Goal: Task Accomplishment & Management: Manage account settings

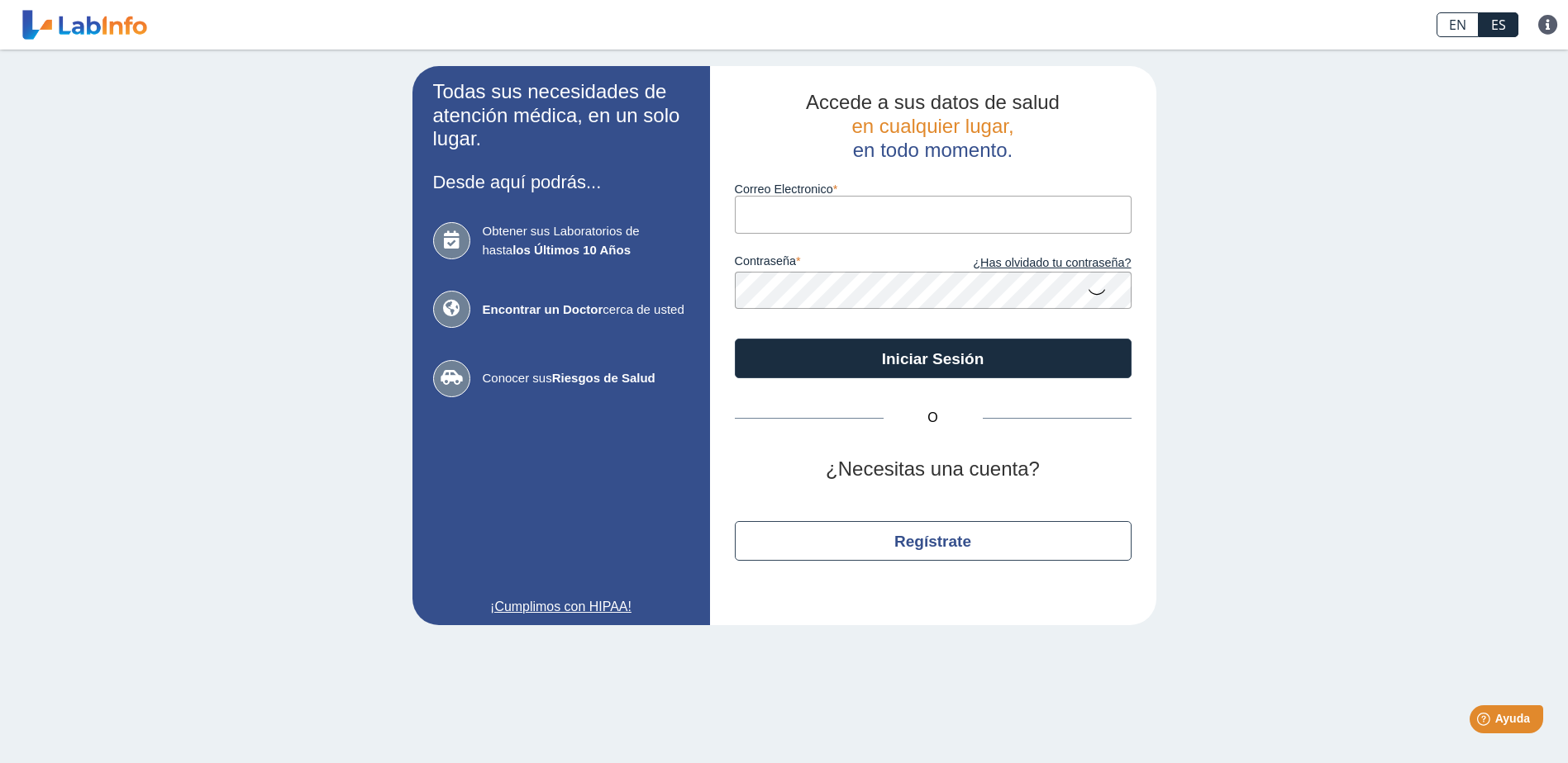
click at [889, 213] on input "Correo Electronico" at bounding box center [932, 214] width 397 height 37
drag, startPoint x: 1484, startPoint y: 451, endPoint x: 1470, endPoint y: 451, distance: 14.0
click at [1482, 451] on div "Todas sus necesidades de atención médica, en un solo lugar. Desde aquí podrás..…" at bounding box center [784, 345] width 1568 height 592
click at [762, 209] on input "Correo Electronico" at bounding box center [932, 214] width 397 height 37
type input "[EMAIL_ADDRESS][DOMAIN_NAME]"
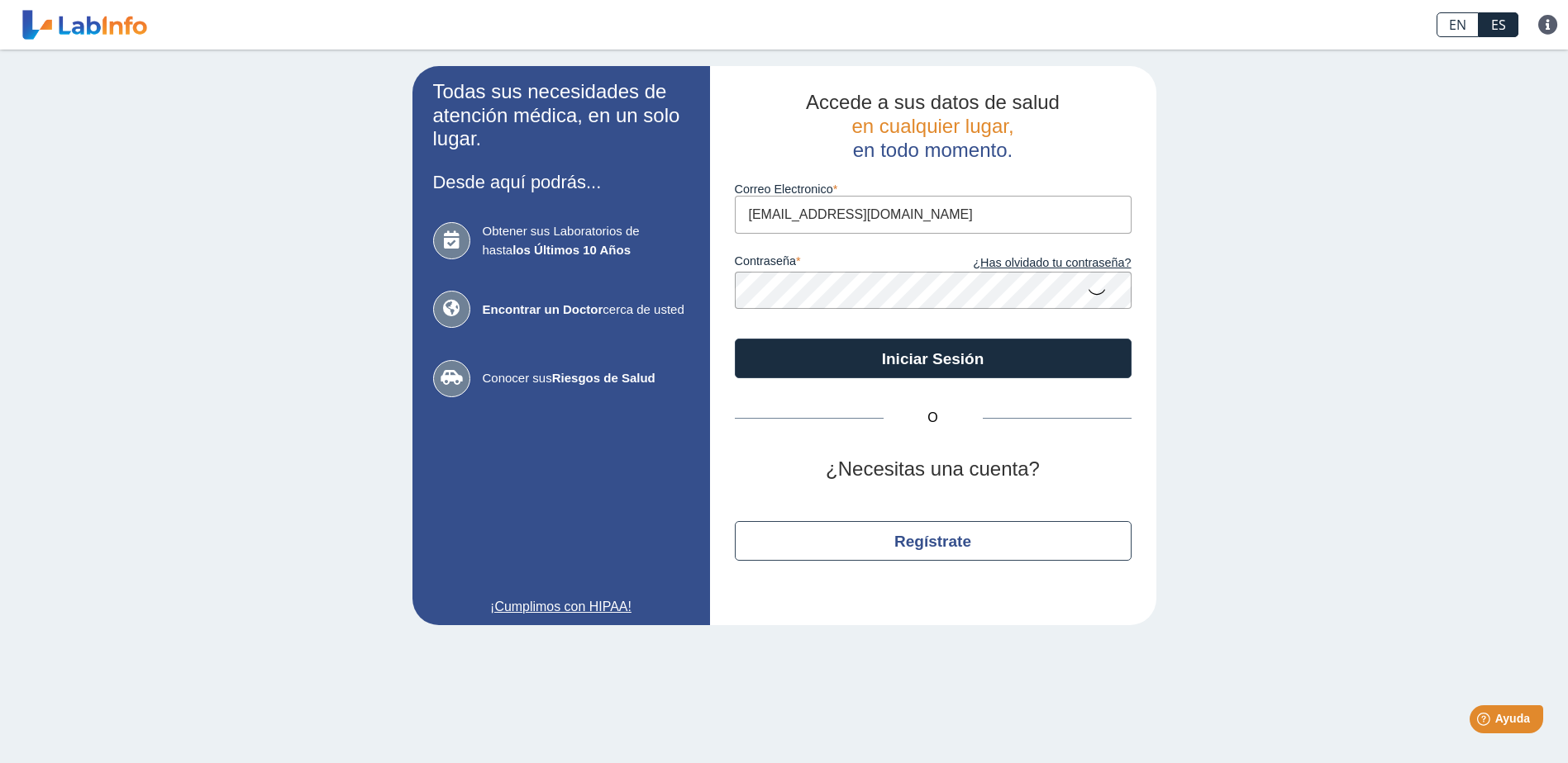
click at [1101, 291] on icon at bounding box center [1096, 290] width 20 height 32
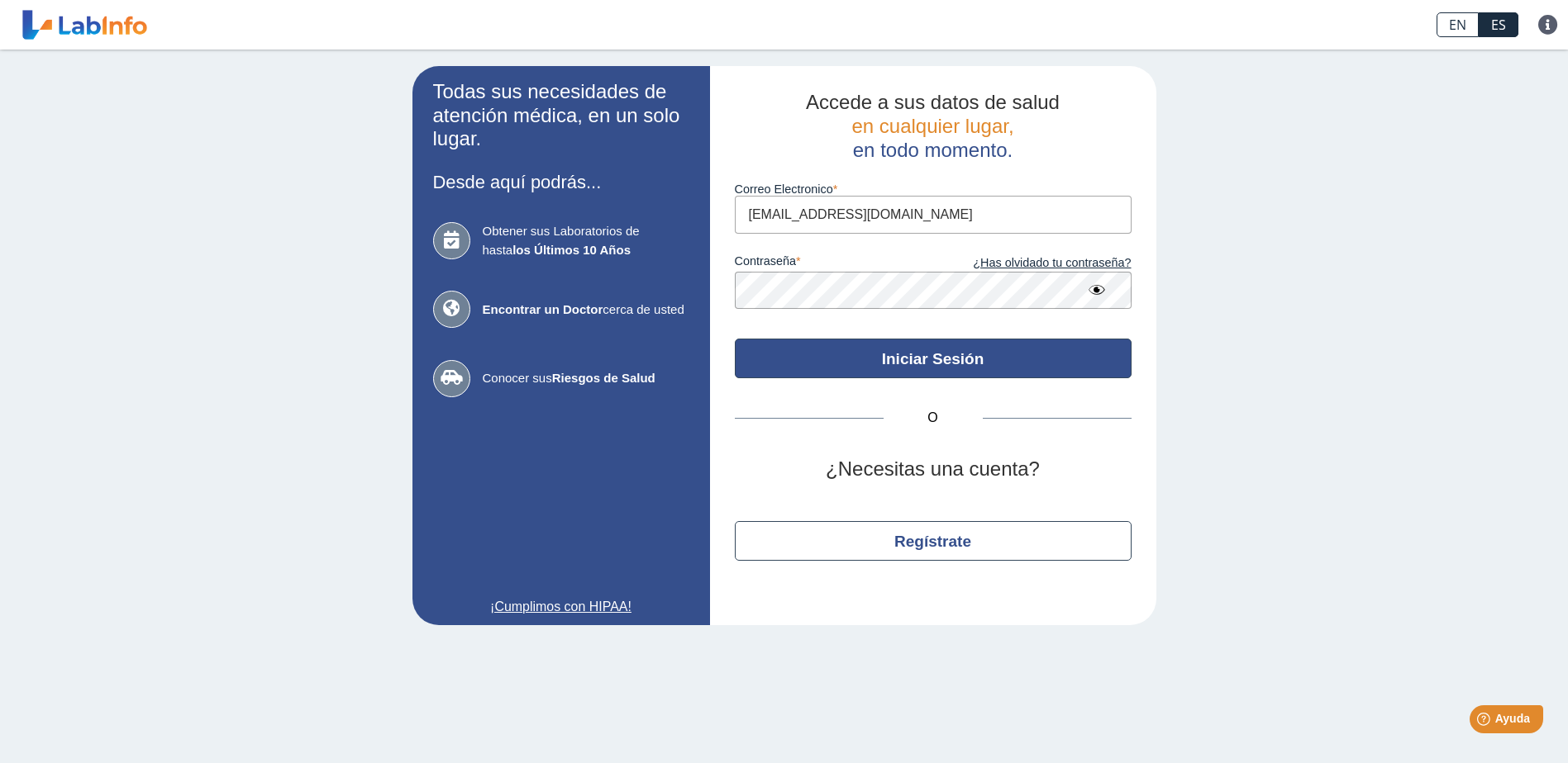
click at [948, 366] on button "Iniciar Sesión" at bounding box center [932, 358] width 397 height 40
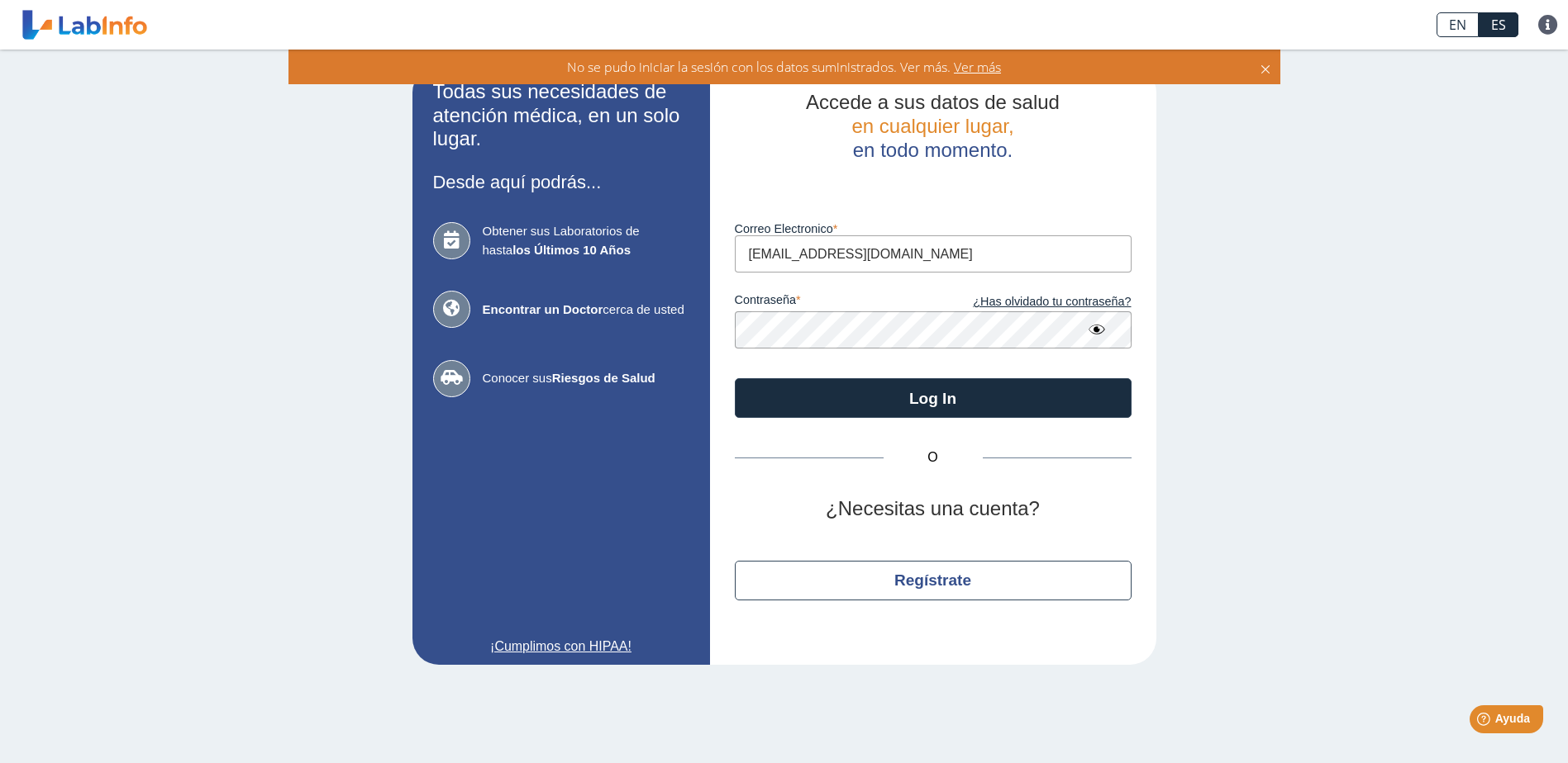
click at [981, 68] on span "Ver más" at bounding box center [975, 67] width 50 height 18
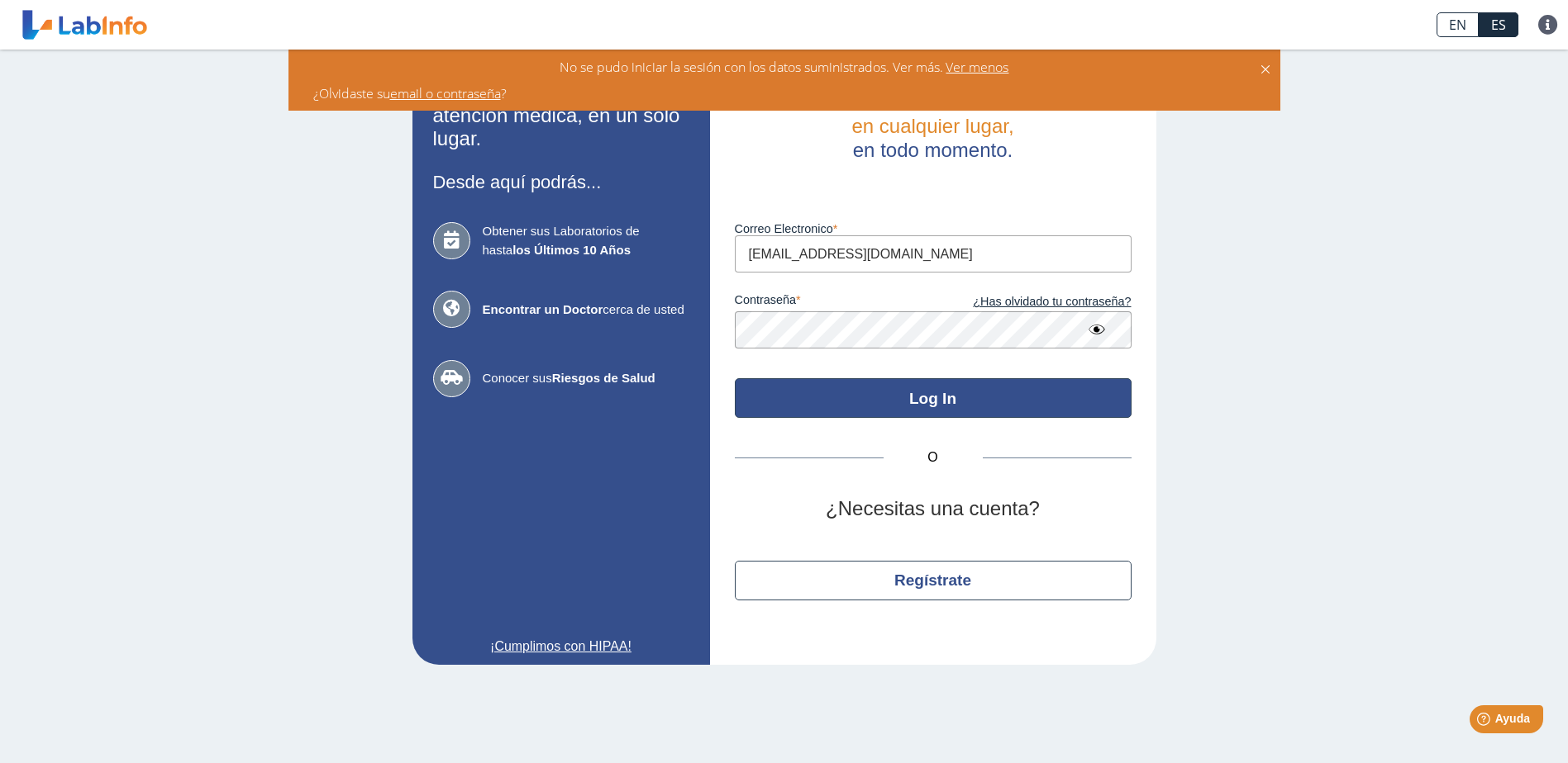
click at [870, 407] on button "Log In" at bounding box center [932, 397] width 397 height 40
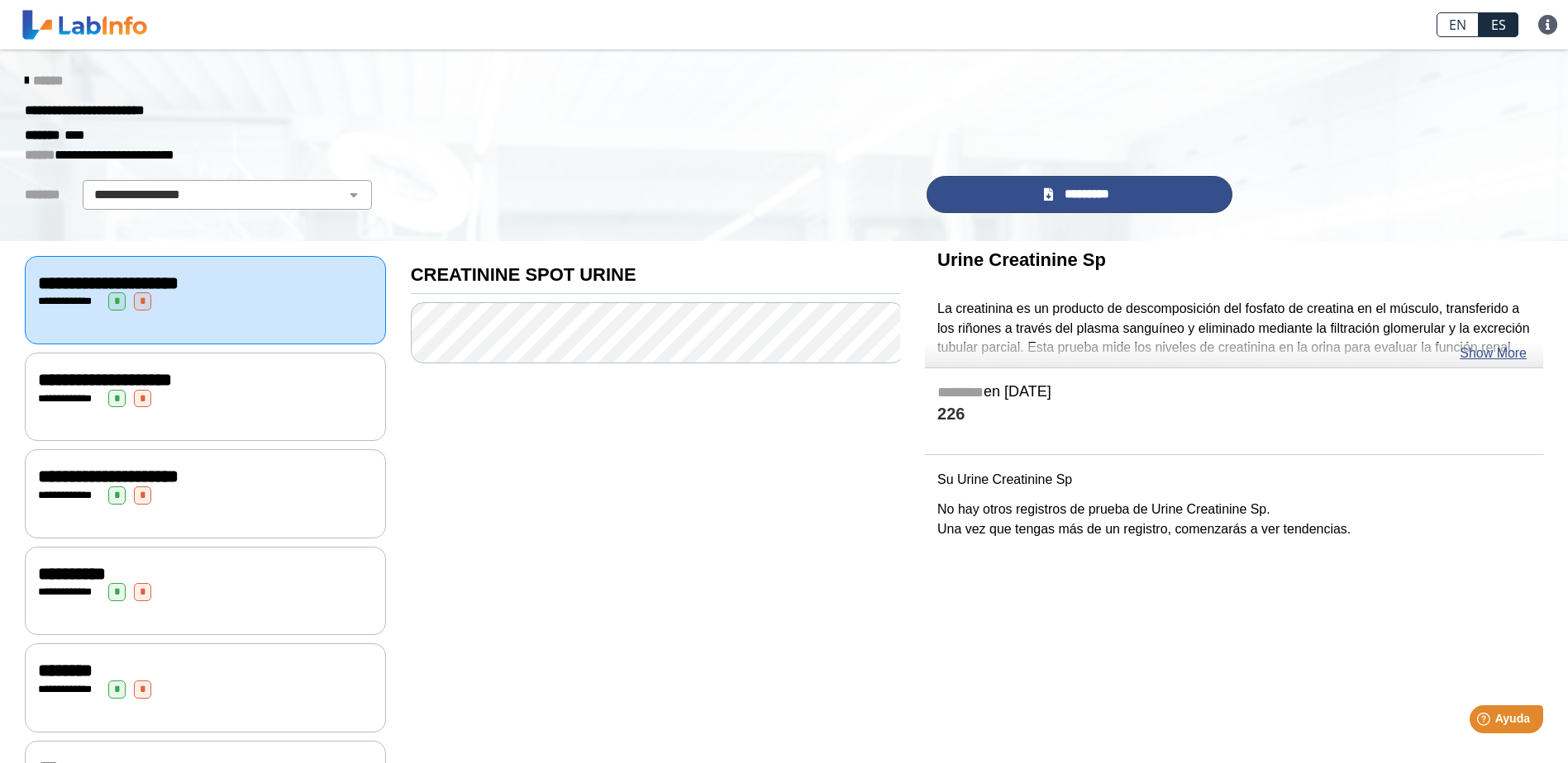
click at [1045, 191] on icon at bounding box center [1048, 194] width 9 height 13
